Goal: Task Accomplishment & Management: Manage account settings

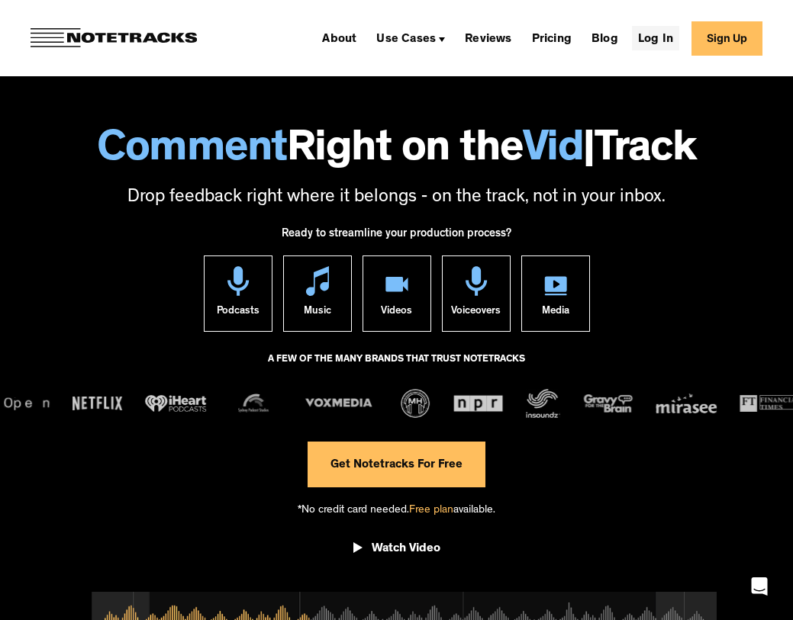
click at [653, 43] on link "Log In" at bounding box center [655, 38] width 47 height 24
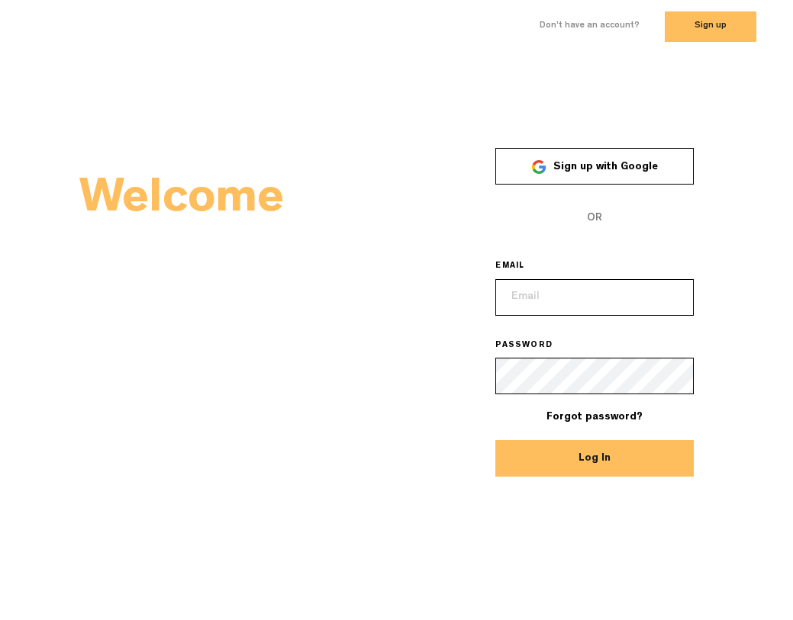
type input "josh@myproxi.io"
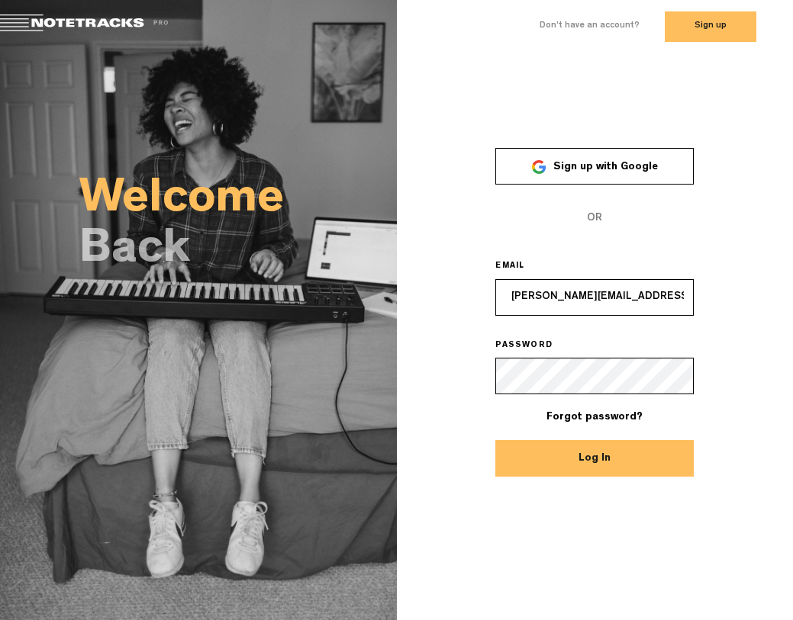
click at [575, 465] on button "Log In" at bounding box center [594, 458] width 198 height 37
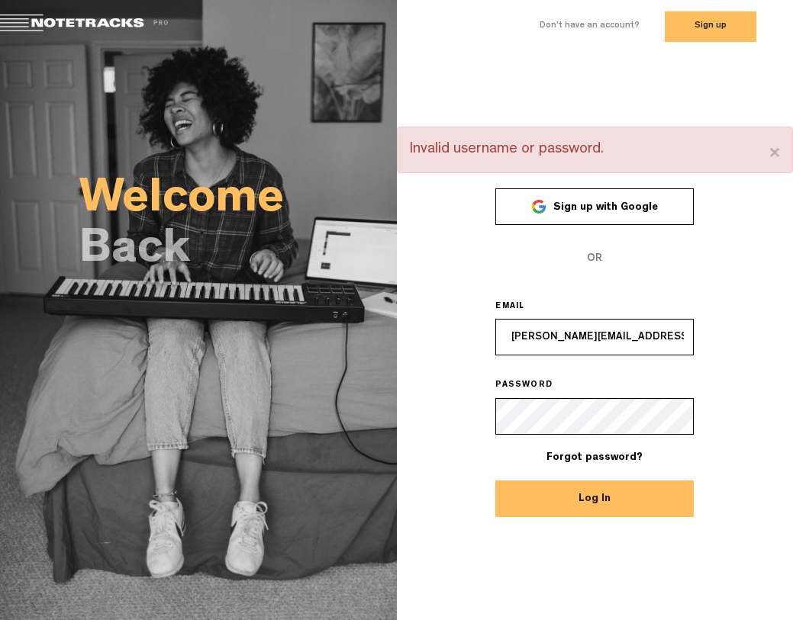
click at [583, 212] on link "Sign up with Google" at bounding box center [594, 206] width 198 height 37
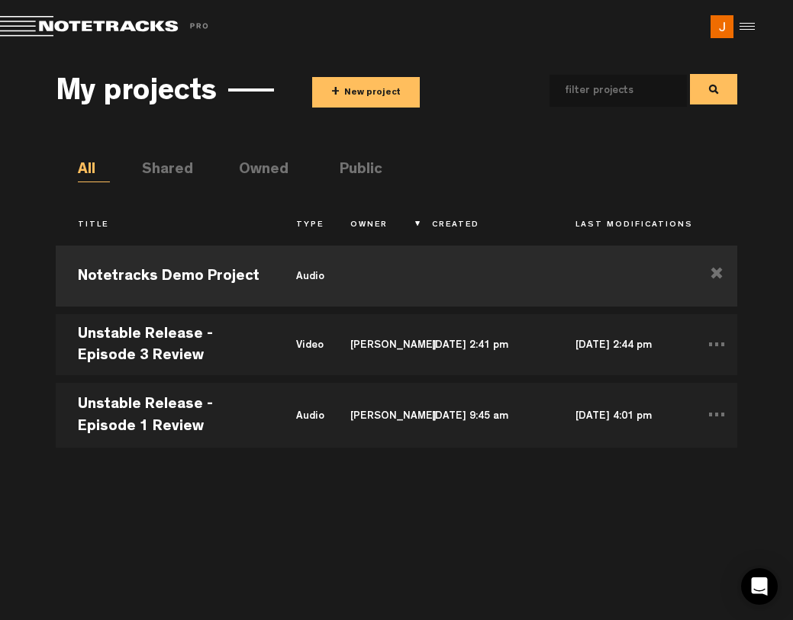
click at [729, 27] on img at bounding box center [721, 26] width 23 height 23
click at [721, 32] on img at bounding box center [721, 26] width 23 height 23
click at [739, 27] on div at bounding box center [744, 26] width 23 height 23
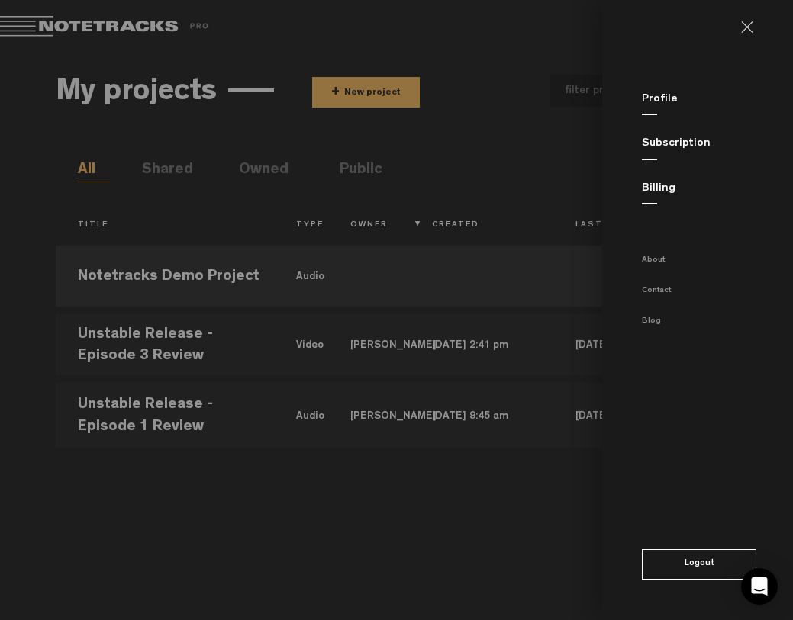
click at [665, 190] on link "Billing" at bounding box center [659, 188] width 34 height 11
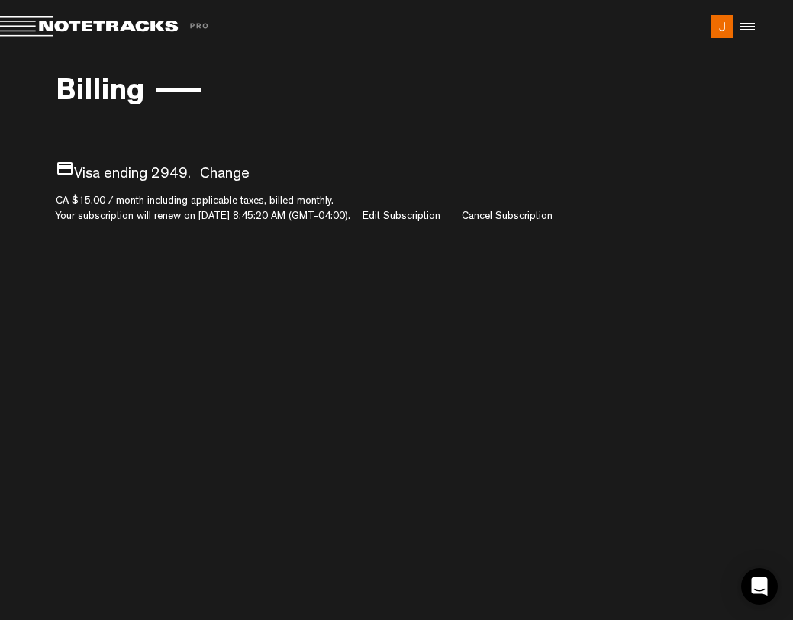
click at [552, 215] on link "Cancel Subscription" at bounding box center [507, 216] width 91 height 11
